Goal: Task Accomplishment & Management: Complete application form

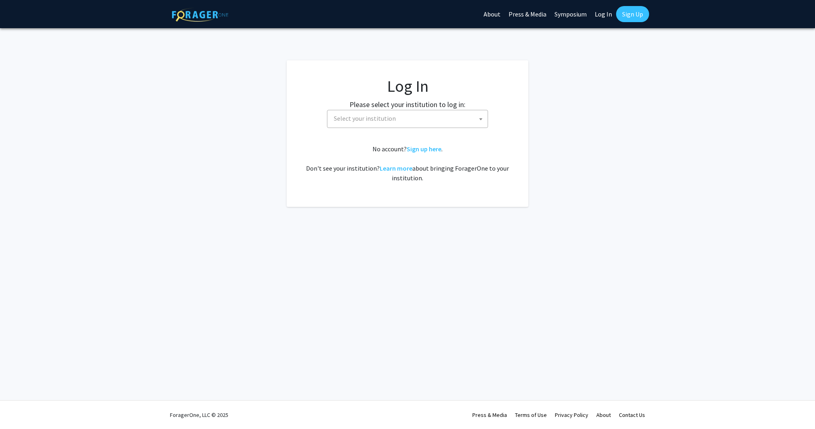
select select
click at [471, 119] on span "Select your institution" at bounding box center [408, 118] width 157 height 17
type input "university of ke"
select select "13"
click at [415, 150] on link "Sign up here" at bounding box center [424, 149] width 35 height 8
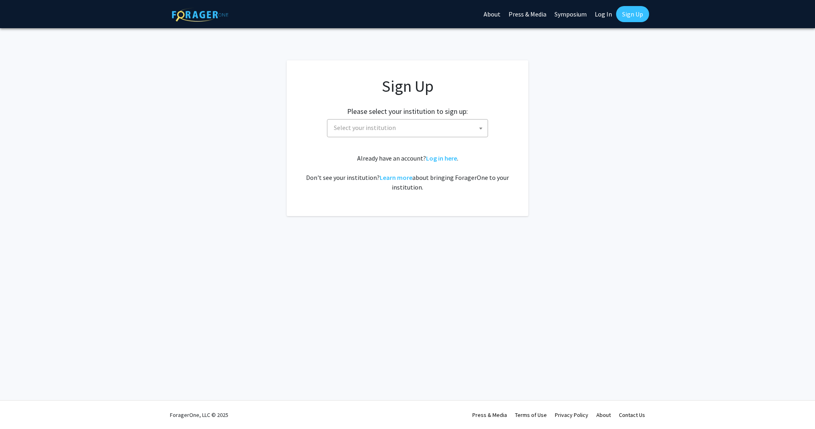
click at [405, 131] on span "Select your institution" at bounding box center [408, 128] width 157 height 17
type input "university of ke"
select select "13"
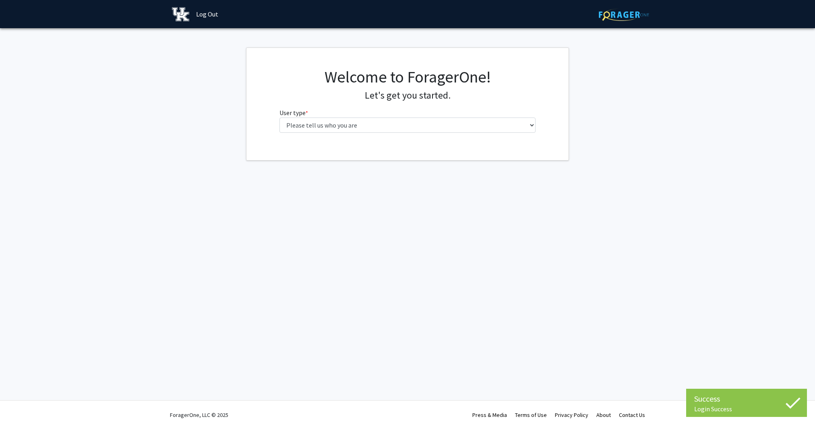
click at [487, 134] on div "Welcome to ForagerOne! Let's get you started. User type * required Please tell …" at bounding box center [407, 103] width 268 height 72
select select "1: undergrad"
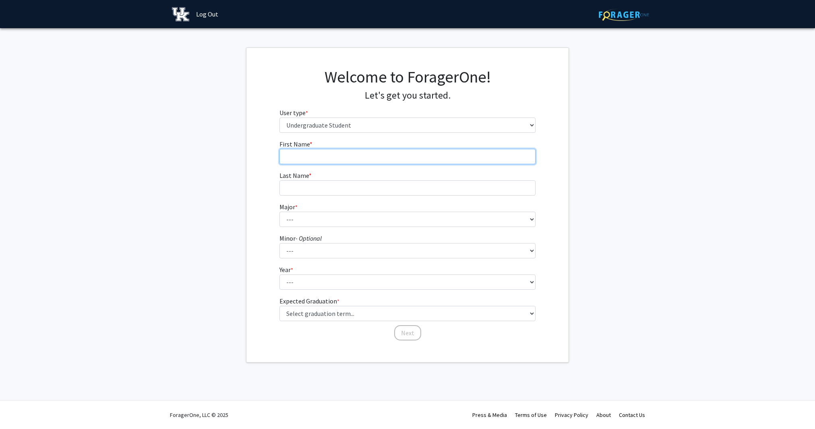
click at [449, 152] on input "First Name * required" at bounding box center [407, 156] width 256 height 15
type input "c"
type input "Courtney"
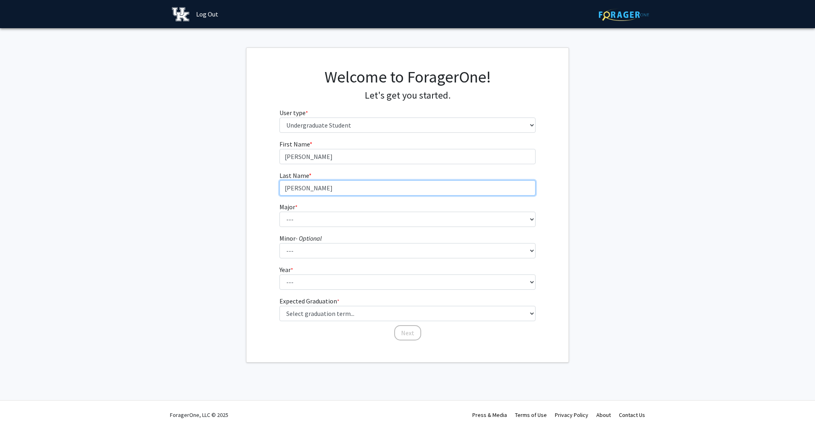
type input "Wheeler"
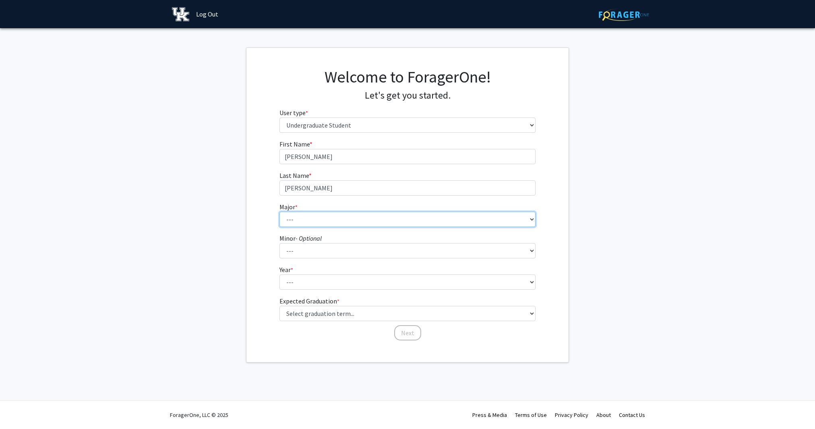
select select "111: 948"
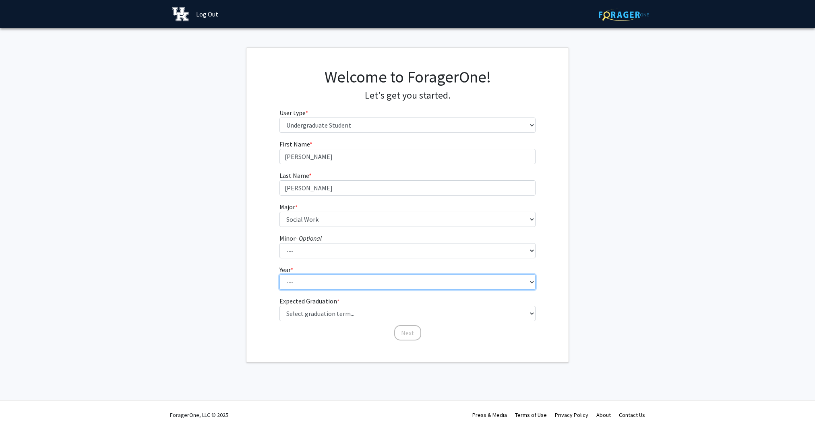
select select "3: junior"
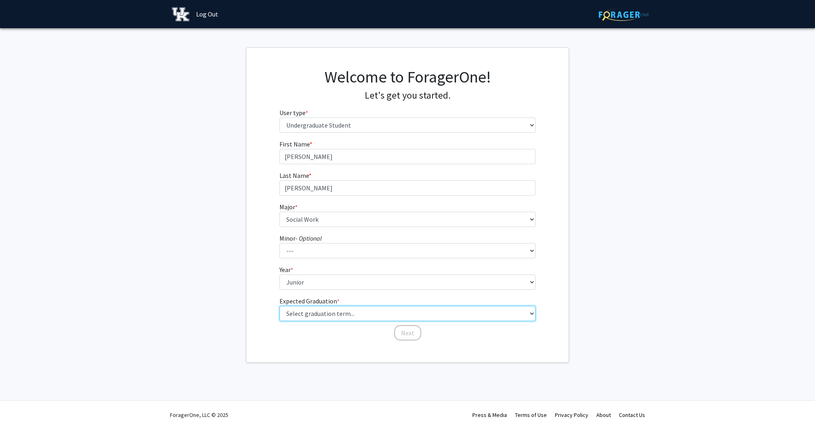
select select "9: spring_2027"
click at [403, 329] on button "Next" at bounding box center [407, 332] width 27 height 15
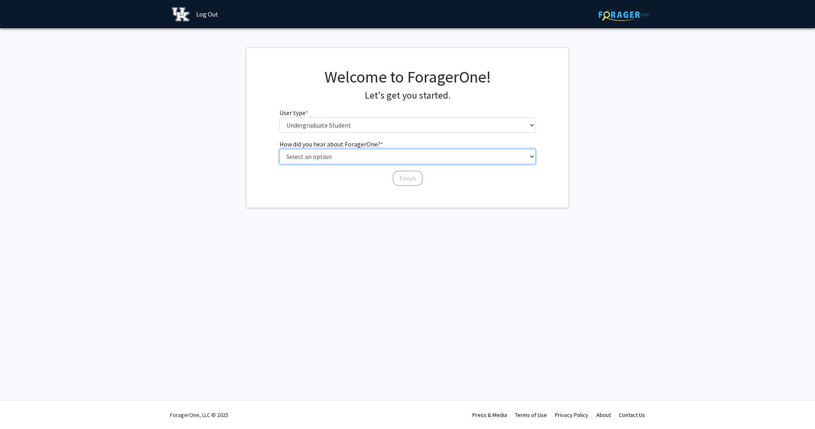
select select "3: university_website"
click at [403, 176] on button "Finish" at bounding box center [407, 178] width 30 height 15
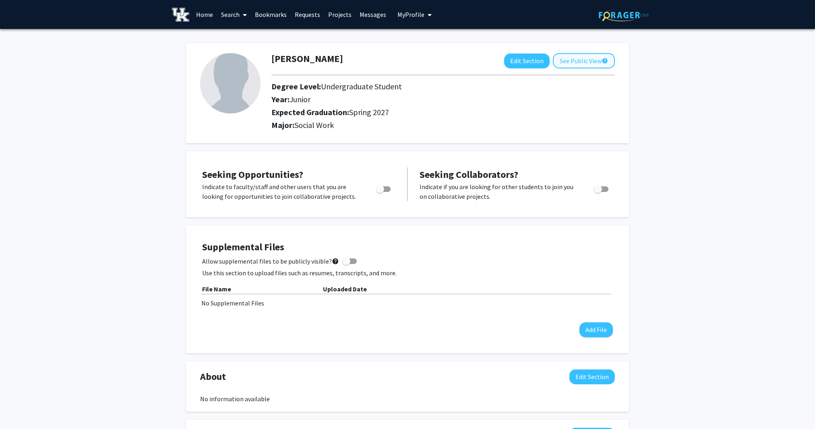
click at [592, 64] on button "See Public View help" at bounding box center [584, 60] width 62 height 15
